Goal: Use online tool/utility

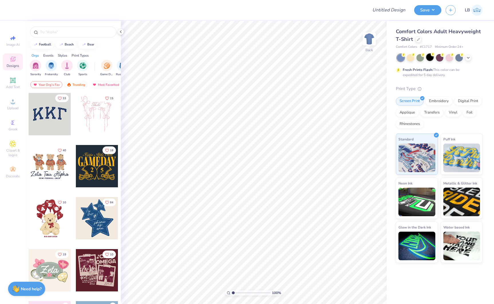
click at [433, 58] on div at bounding box center [429, 57] width 7 height 7
click at [14, 101] on icon at bounding box center [12, 101] width 7 height 7
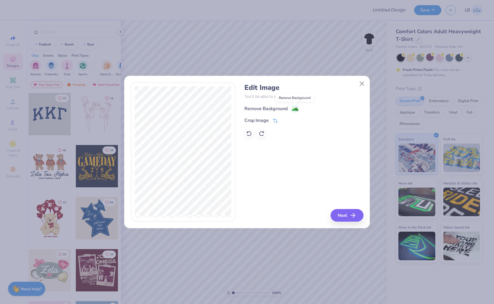
click at [297, 108] on image at bounding box center [295, 109] width 6 height 6
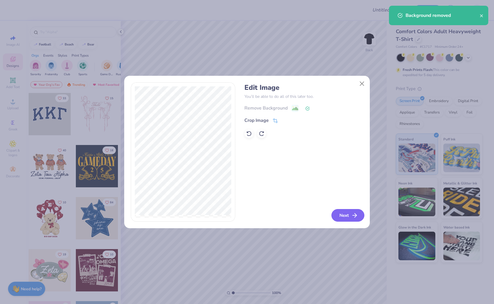
click at [348, 213] on button "Next" at bounding box center [347, 215] width 33 height 13
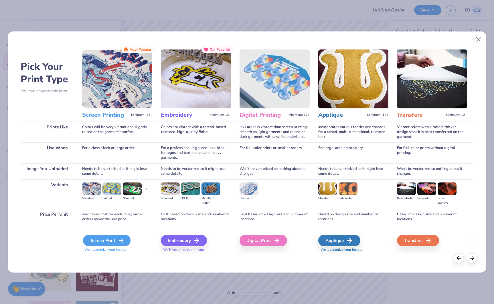
click at [113, 238] on div "Screen Print" at bounding box center [107, 240] width 48 height 11
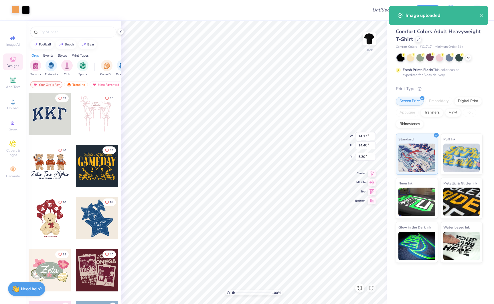
click at [16, 10] on div at bounding box center [15, 9] width 8 height 8
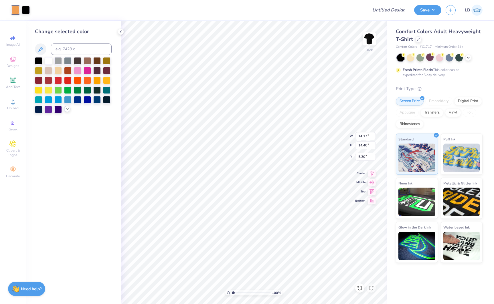
click at [68, 110] on icon at bounding box center [67, 109] width 5 height 5
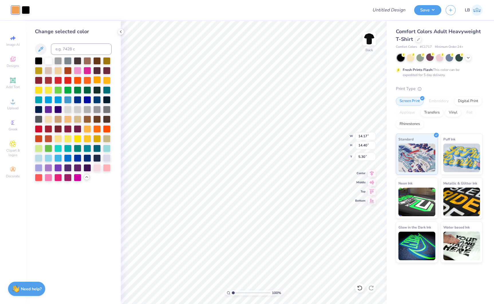
click at [98, 81] on div at bounding box center [96, 79] width 7 height 7
click at [88, 128] on div at bounding box center [87, 128] width 7 height 7
click at [95, 129] on div at bounding box center [96, 128] width 7 height 7
click at [41, 138] on div at bounding box center [38, 138] width 7 height 7
click at [87, 79] on div at bounding box center [87, 79] width 7 height 7
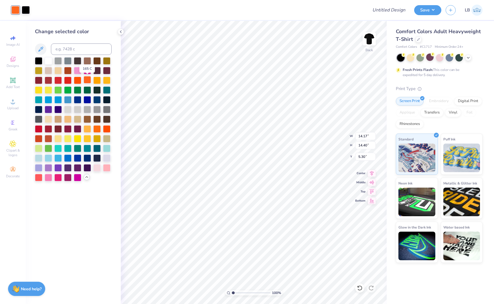
click at [86, 80] on div at bounding box center [87, 79] width 7 height 7
click at [95, 130] on div at bounding box center [96, 128] width 7 height 7
click at [49, 137] on div at bounding box center [48, 138] width 7 height 7
click at [36, 139] on div at bounding box center [38, 138] width 7 height 7
